Goal: Find specific page/section: Find specific page/section

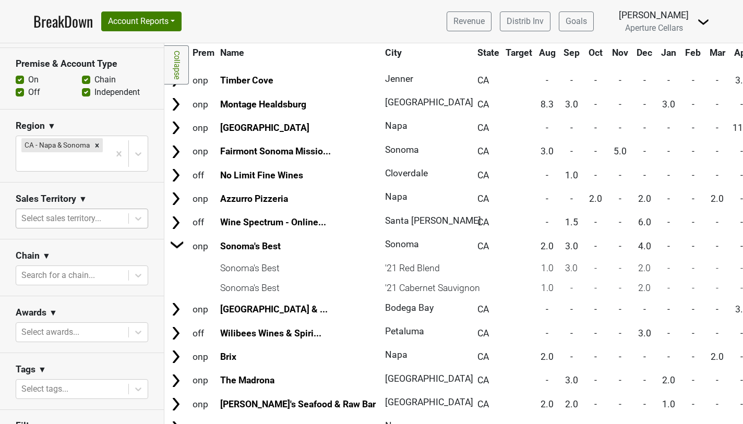
scroll to position [303, 0]
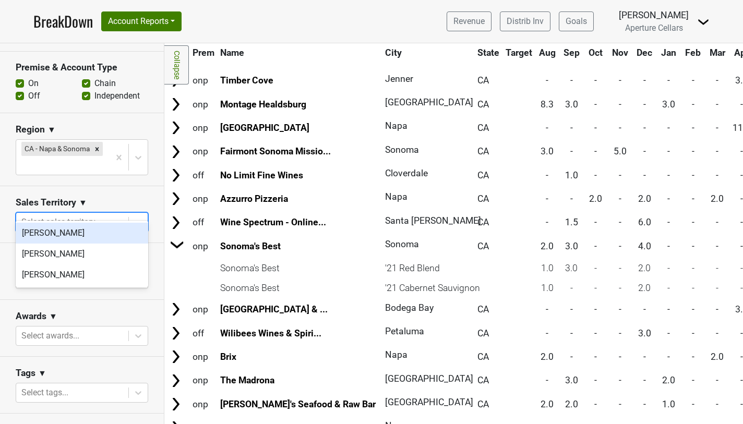
click at [86, 215] on div at bounding box center [72, 222] width 102 height 15
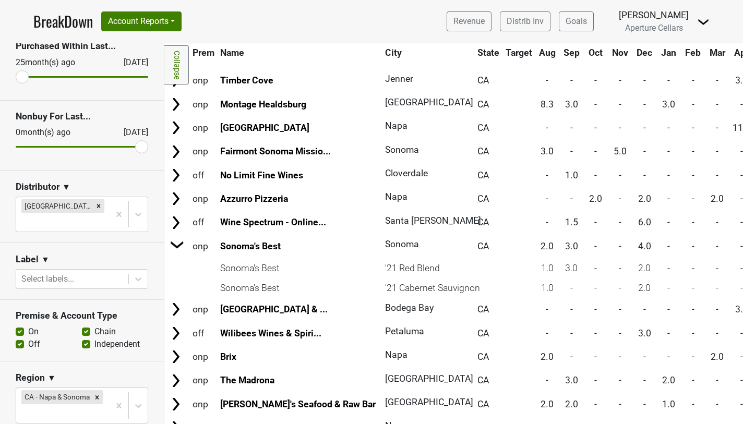
scroll to position [57, 0]
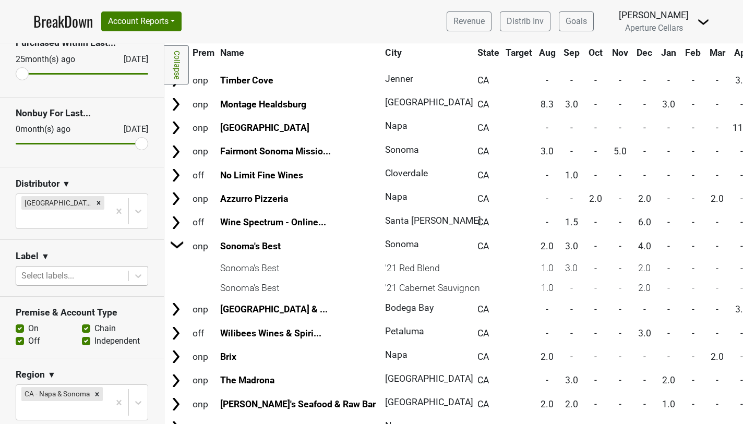
click at [90, 269] on div at bounding box center [72, 276] width 102 height 15
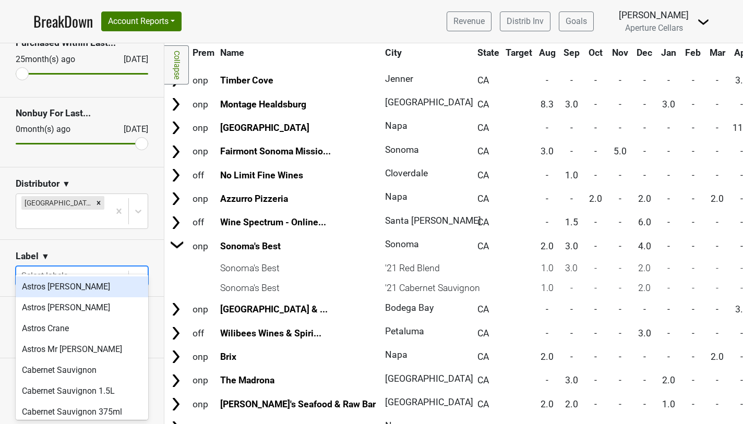
click at [90, 269] on div at bounding box center [72, 276] width 102 height 15
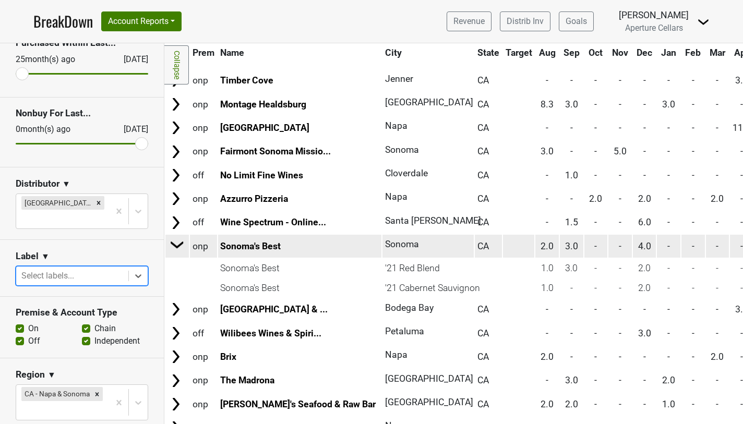
click at [176, 247] on img at bounding box center [178, 245] width 16 height 16
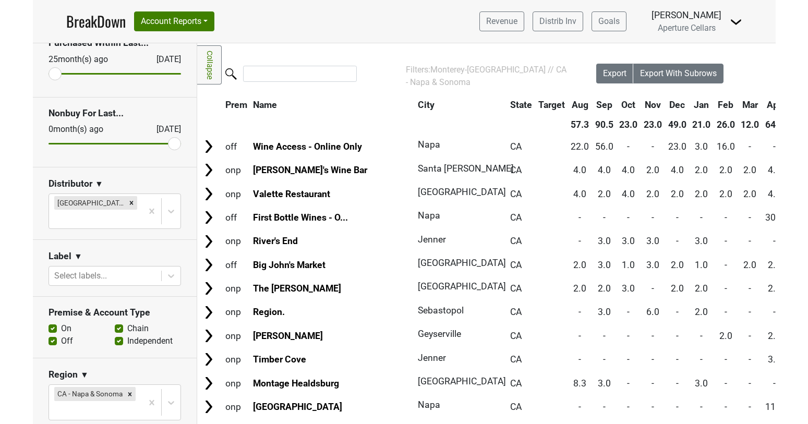
scroll to position [0, 0]
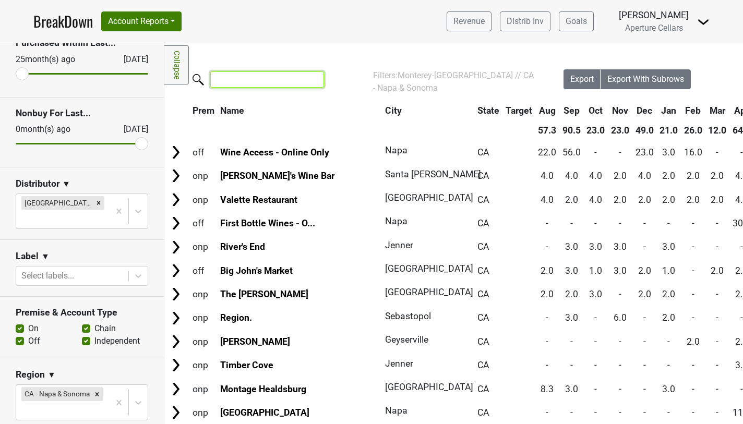
click at [252, 86] on input "search" at bounding box center [267, 79] width 114 height 16
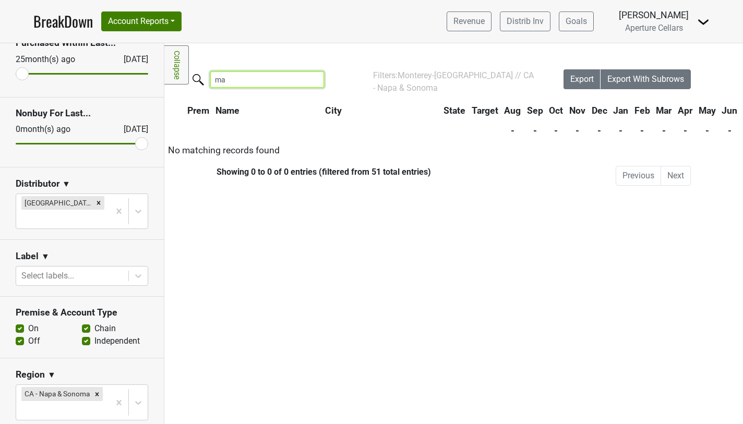
type input "m"
type input "l"
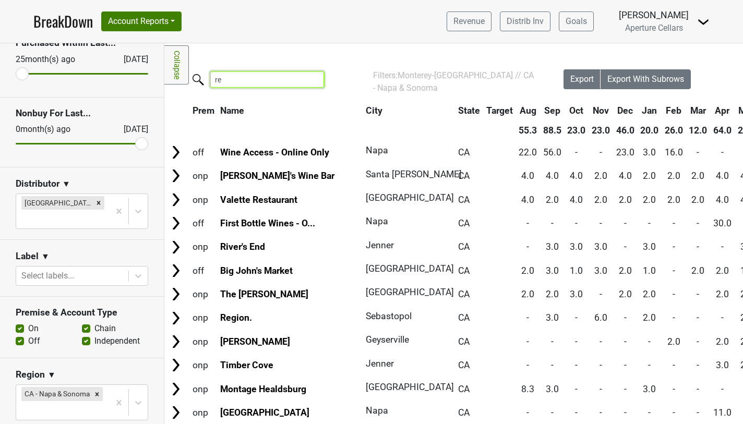
type input "r"
